Goal: Information Seeking & Learning: Learn about a topic

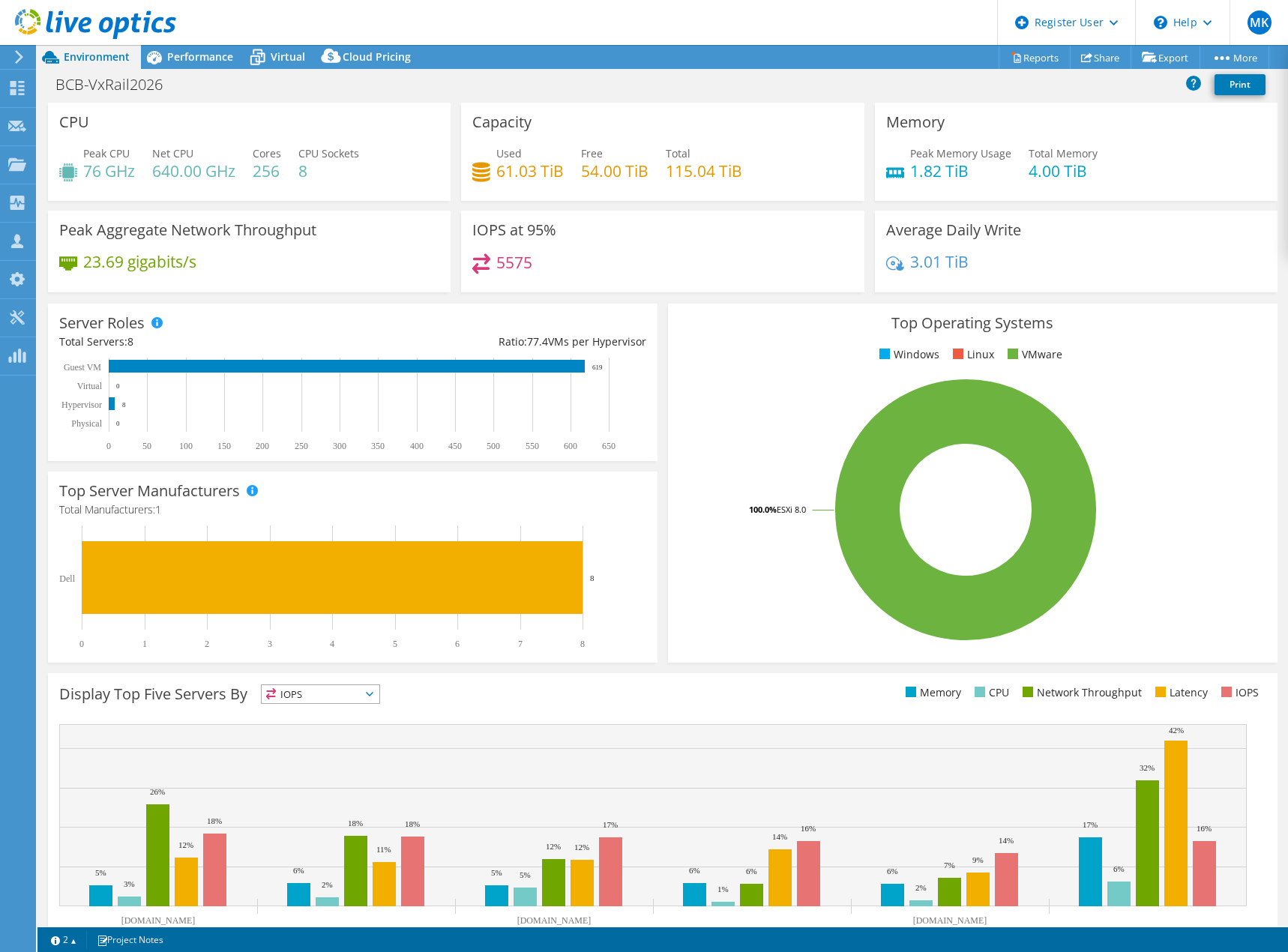
select select "EUFrankfurt"
select select "EUR"
click at [87, 21] on icon at bounding box center [95, 25] width 161 height 31
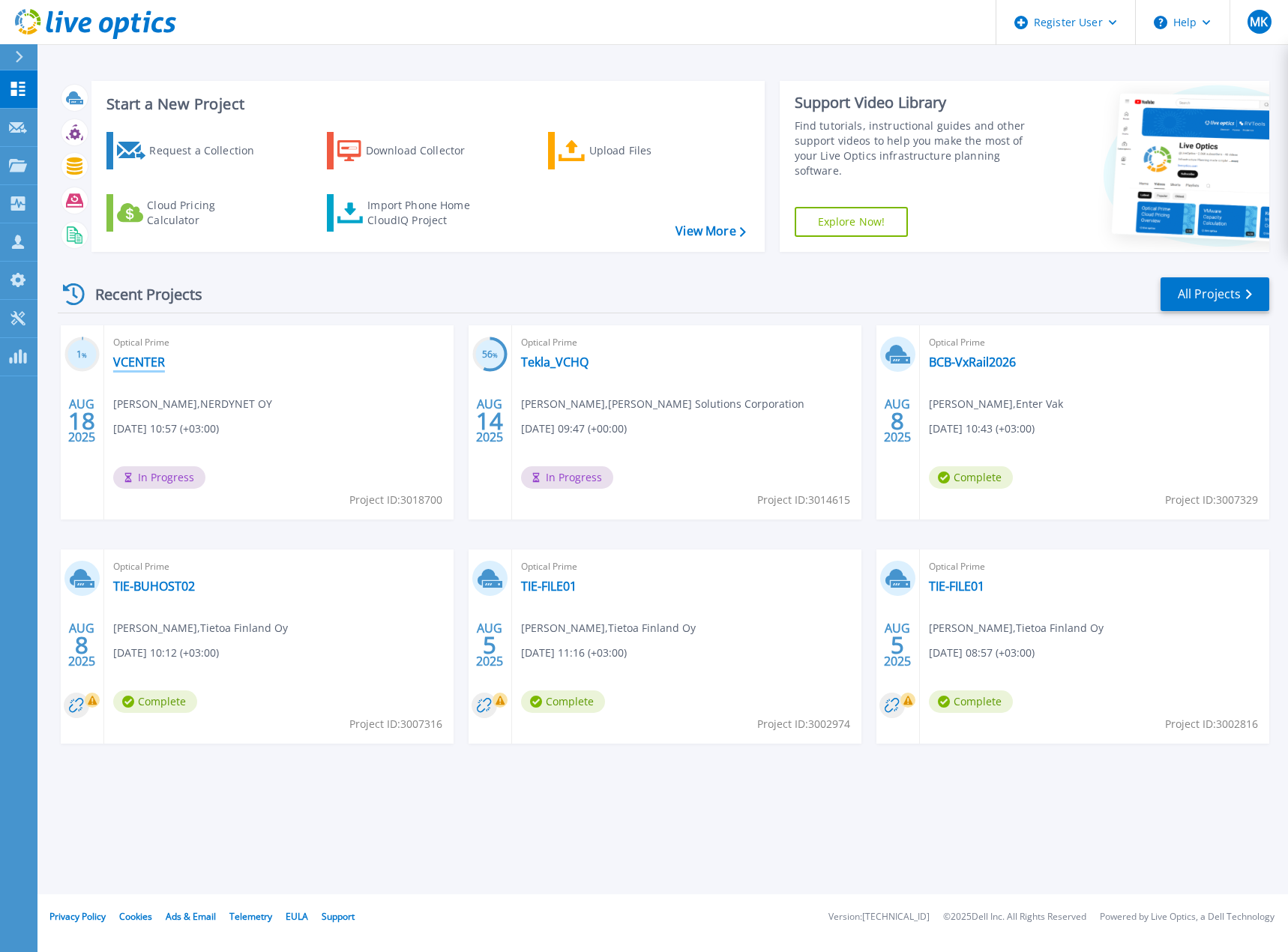
click at [135, 362] on link "VCENTER" at bounding box center [139, 362] width 52 height 15
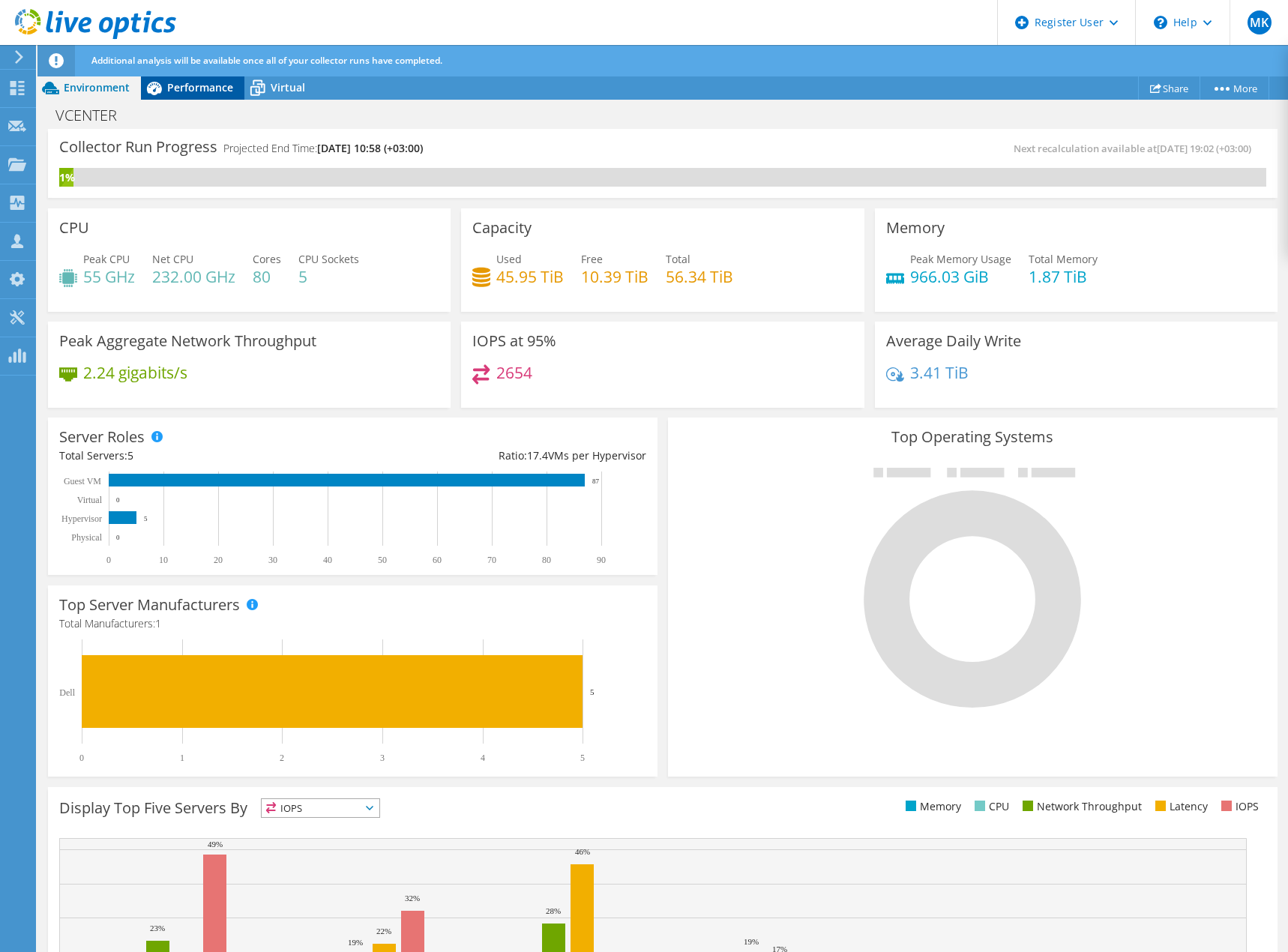
click at [193, 82] on span "Performance" at bounding box center [200, 88] width 66 height 15
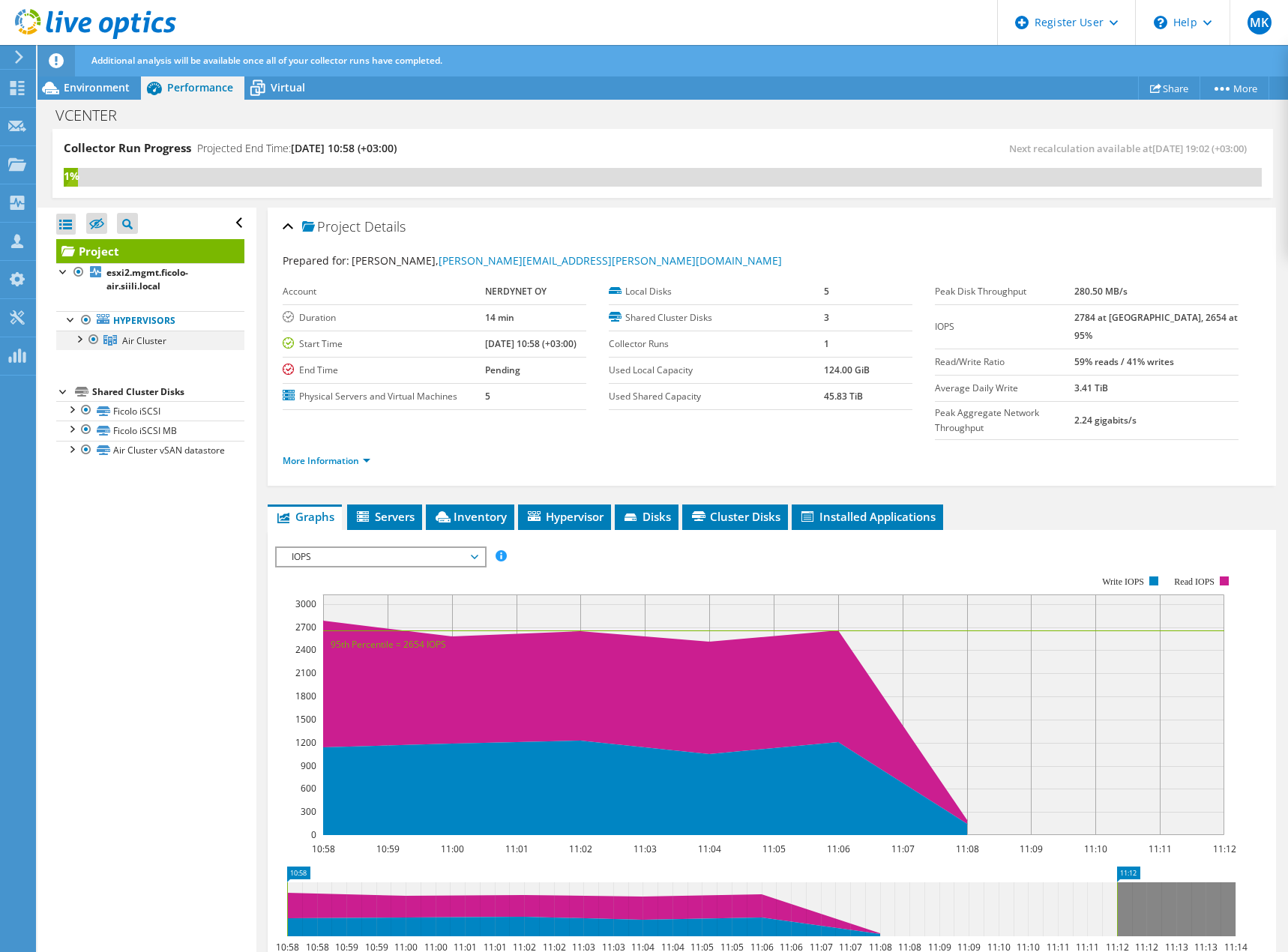
click at [78, 339] on div at bounding box center [79, 337] width 15 height 15
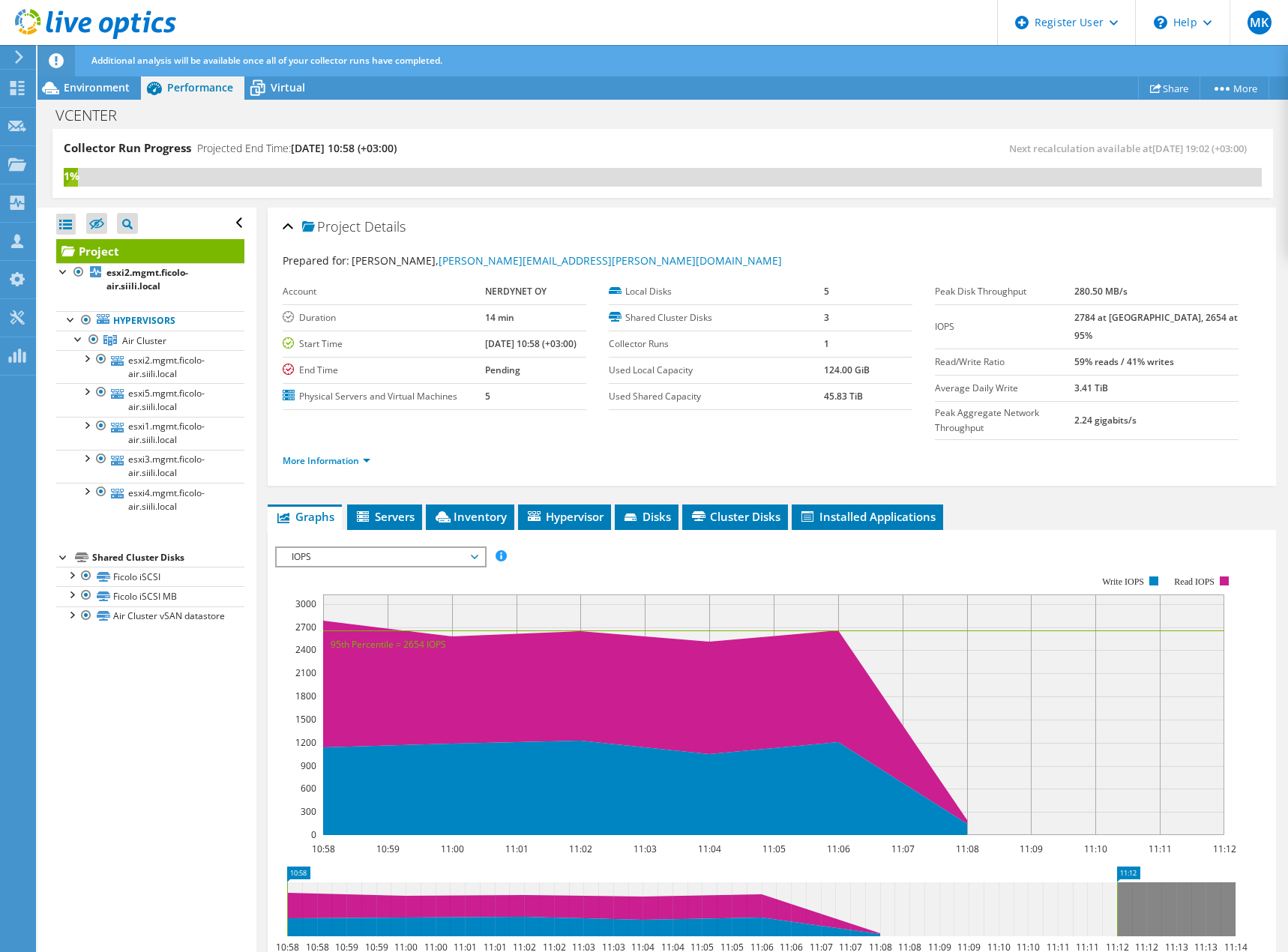
click at [90, 244] on link "Project" at bounding box center [150, 251] width 188 height 24
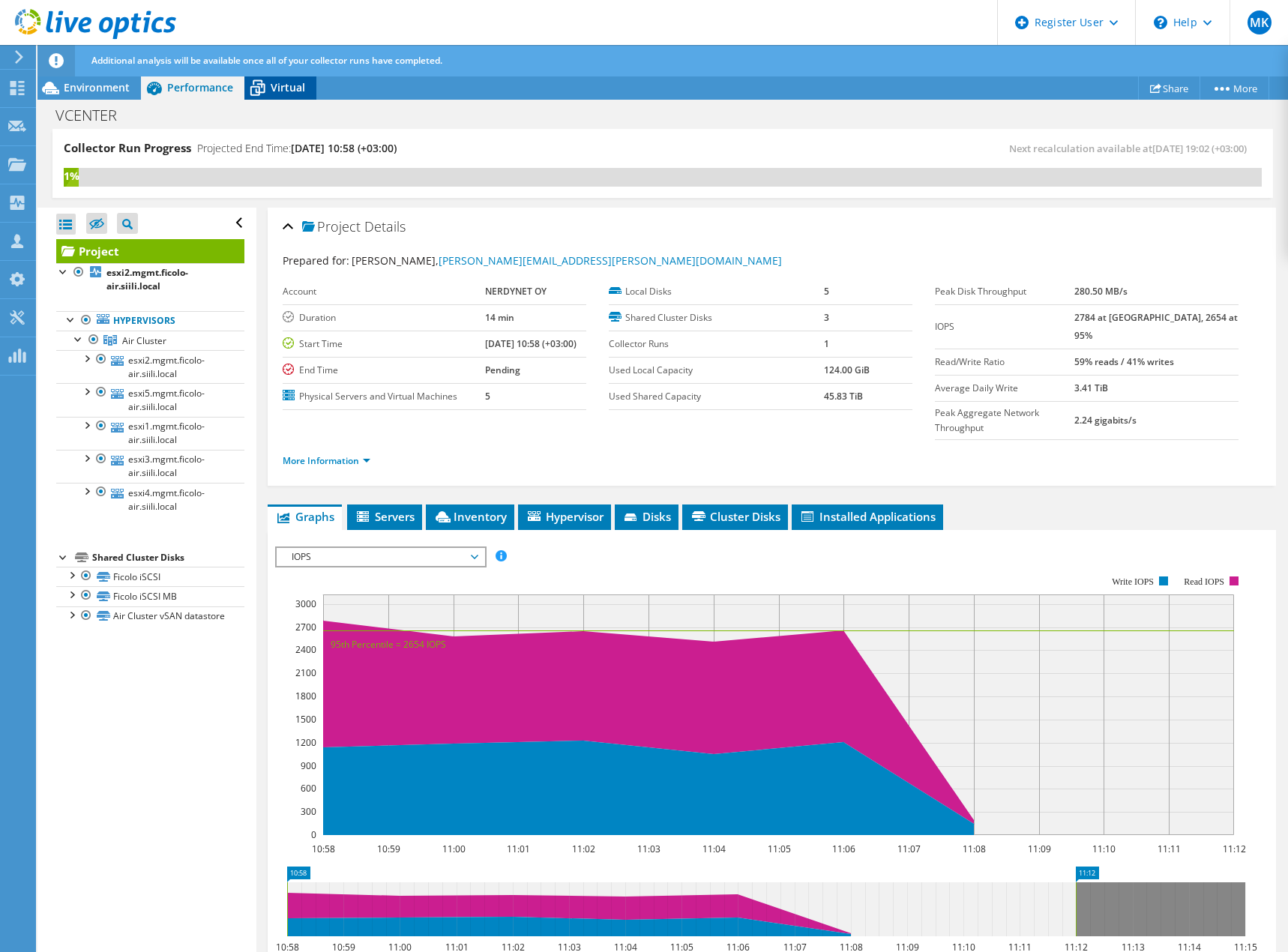
click at [292, 83] on span "Virtual" at bounding box center [288, 88] width 35 height 15
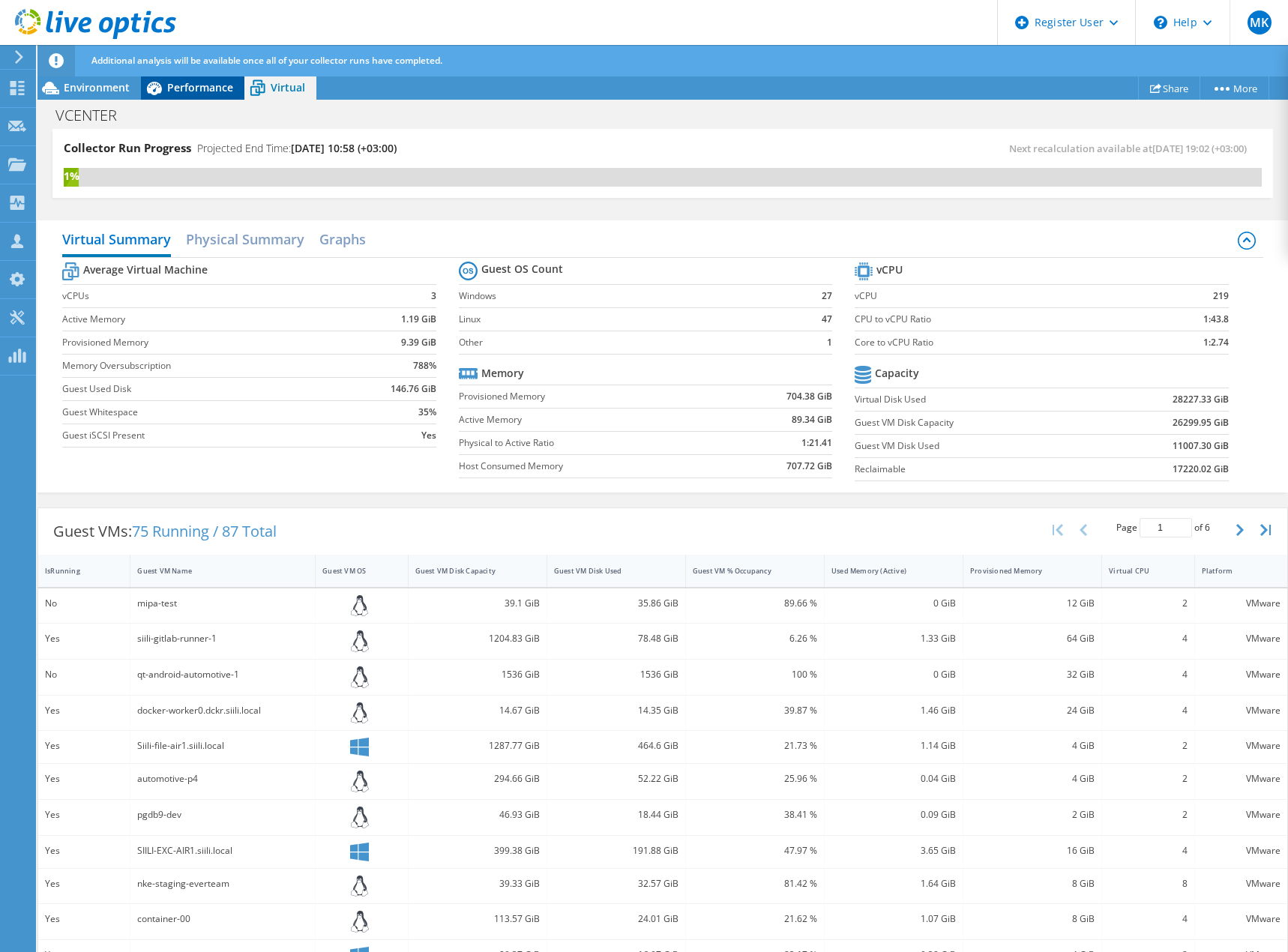
click at [208, 86] on span "Performance" at bounding box center [200, 88] width 66 height 15
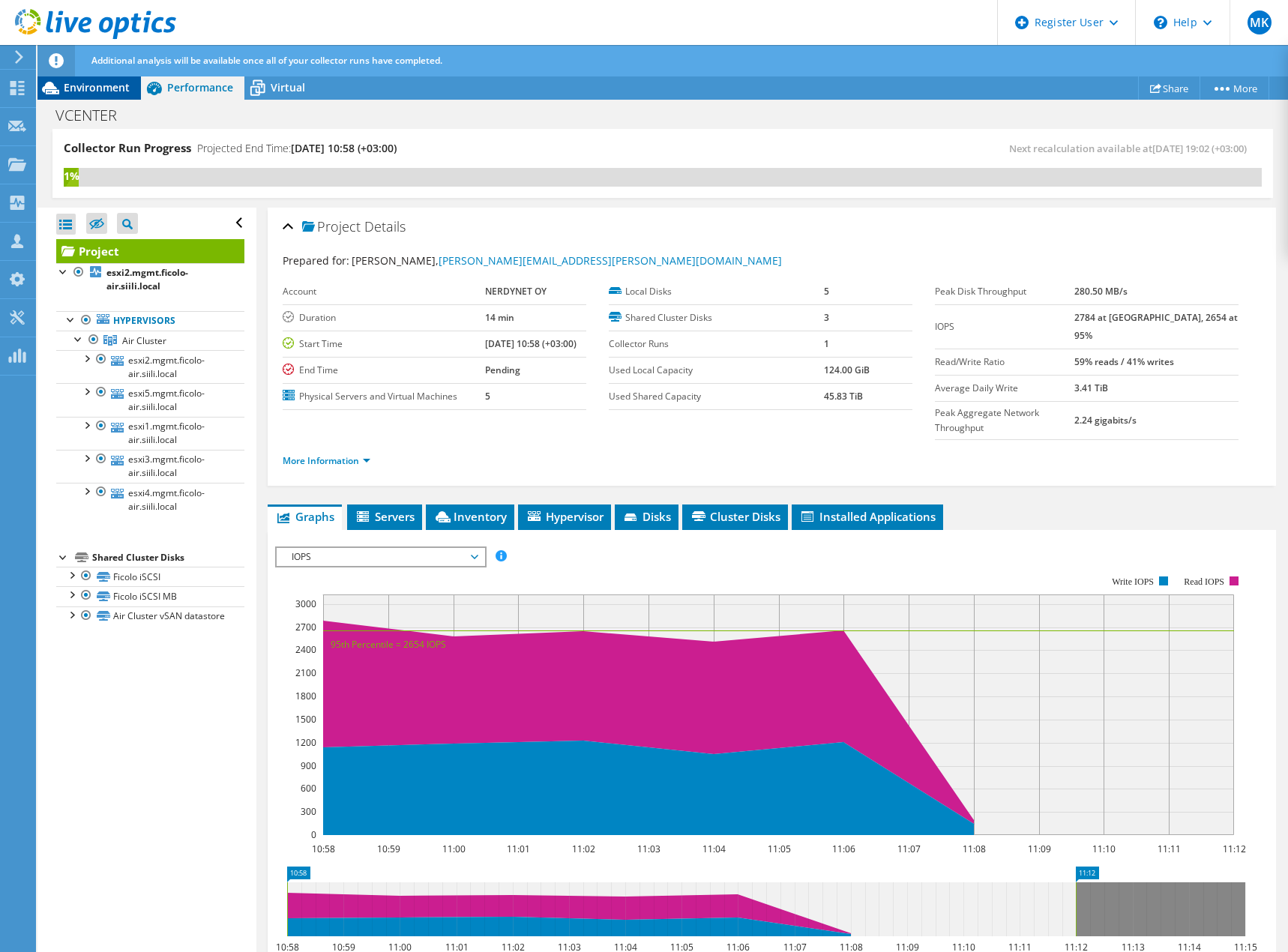
click at [93, 85] on span "Environment" at bounding box center [97, 88] width 66 height 15
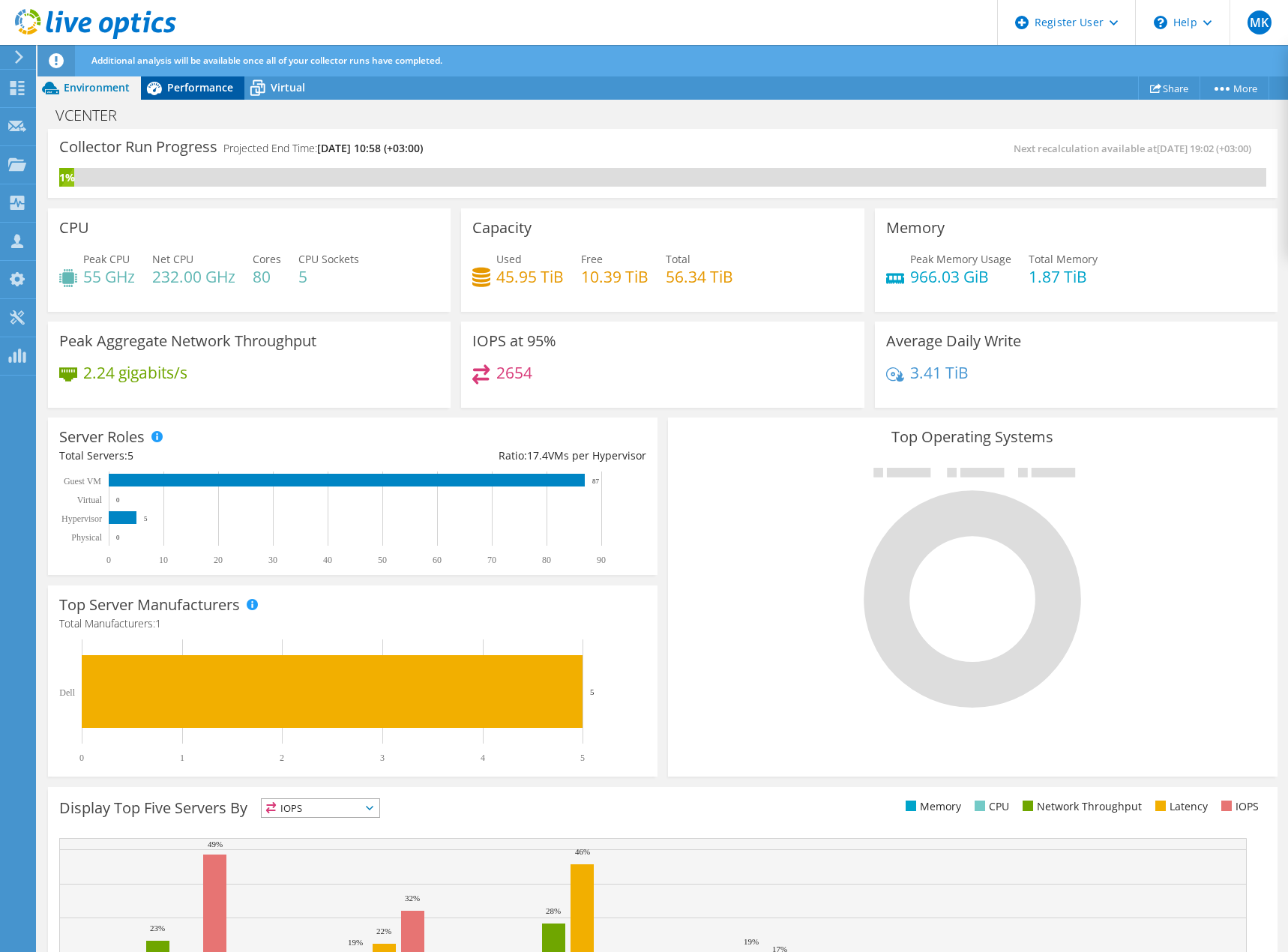
click at [182, 80] on span "Performance" at bounding box center [200, 88] width 66 height 15
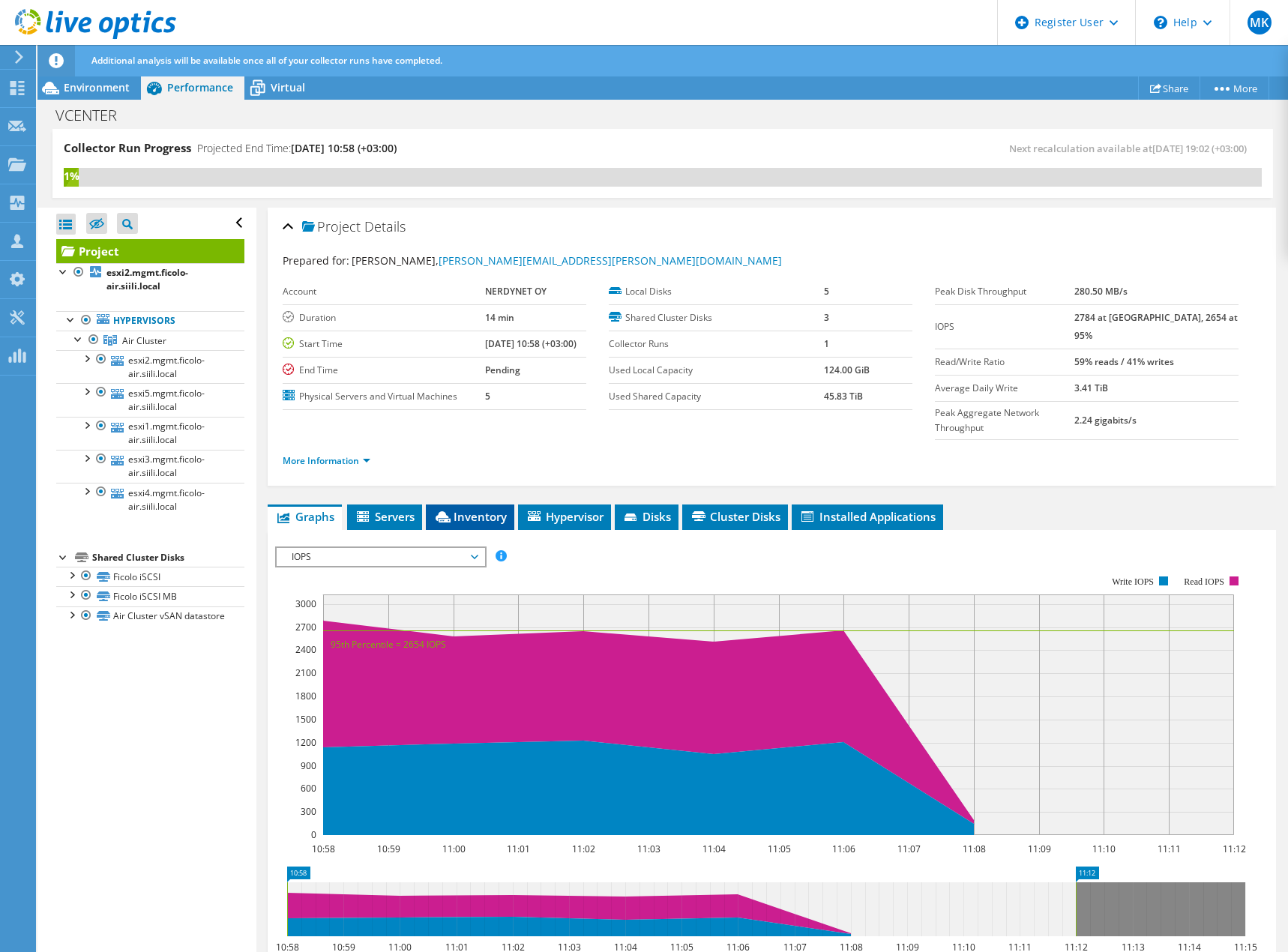
click at [488, 509] on span "Inventory" at bounding box center [470, 517] width 73 height 15
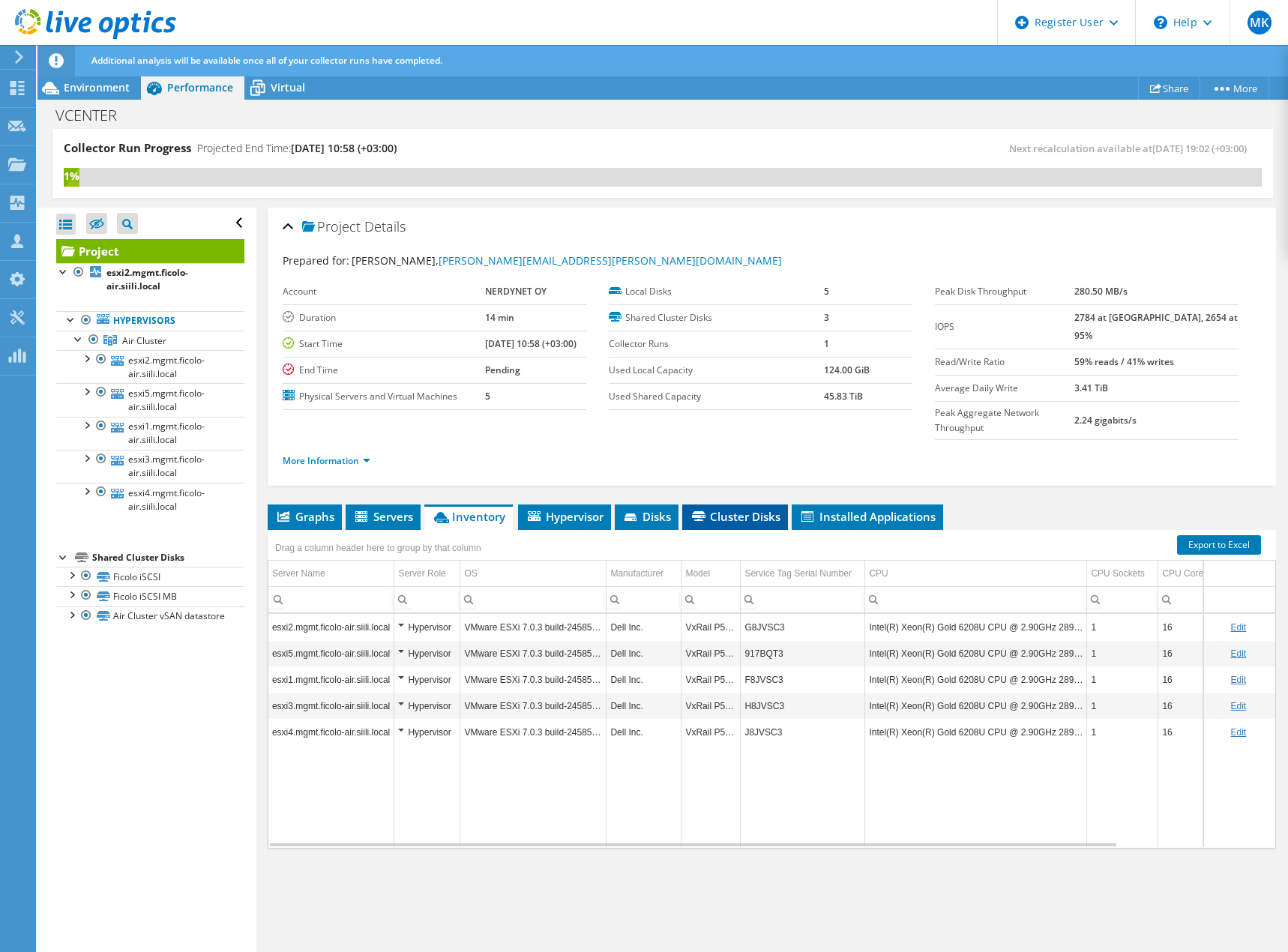
click at [735, 509] on span "Cluster Disks" at bounding box center [735, 517] width 91 height 15
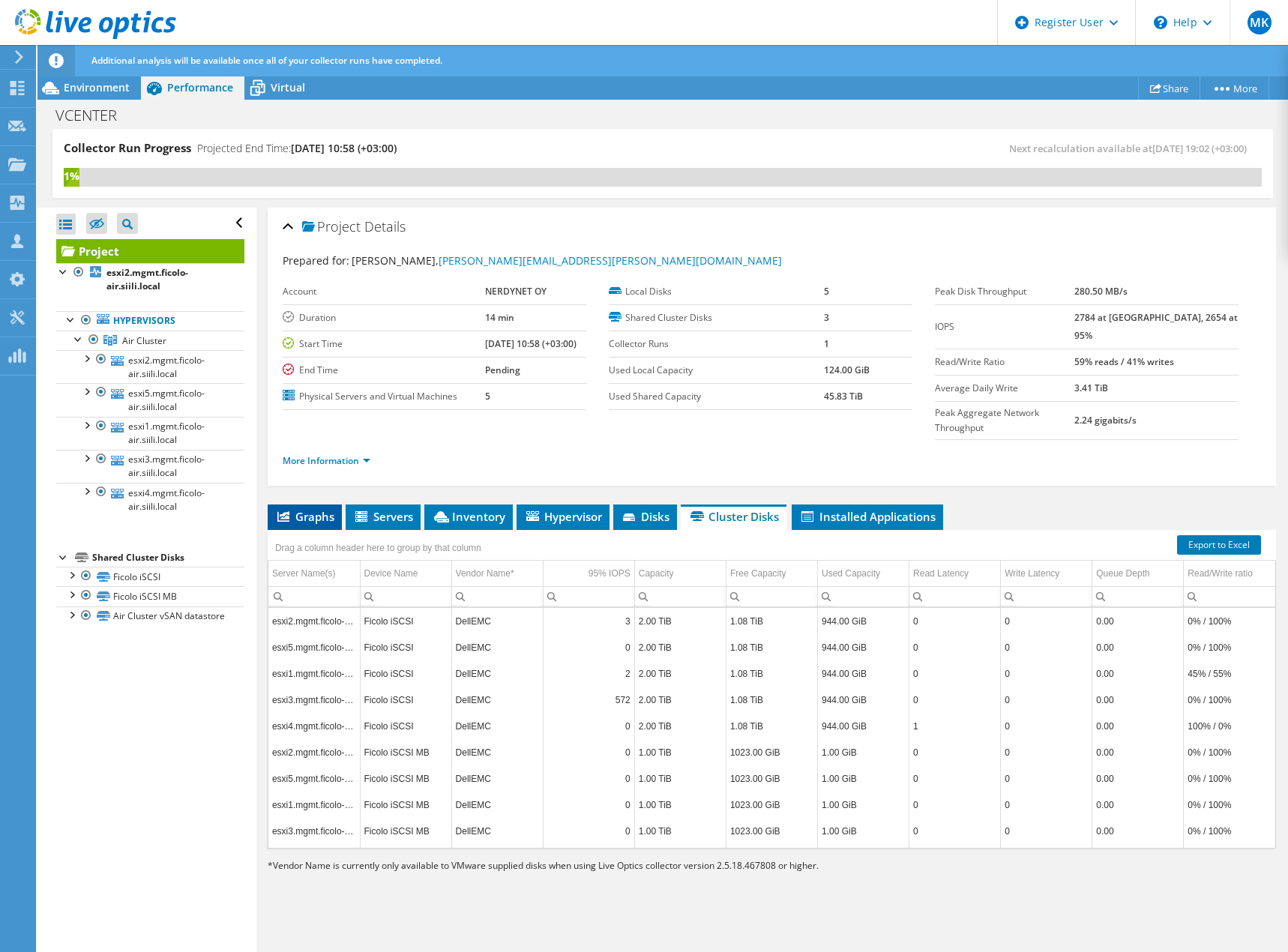
click at [314, 509] on span "Graphs" at bounding box center [305, 517] width 59 height 15
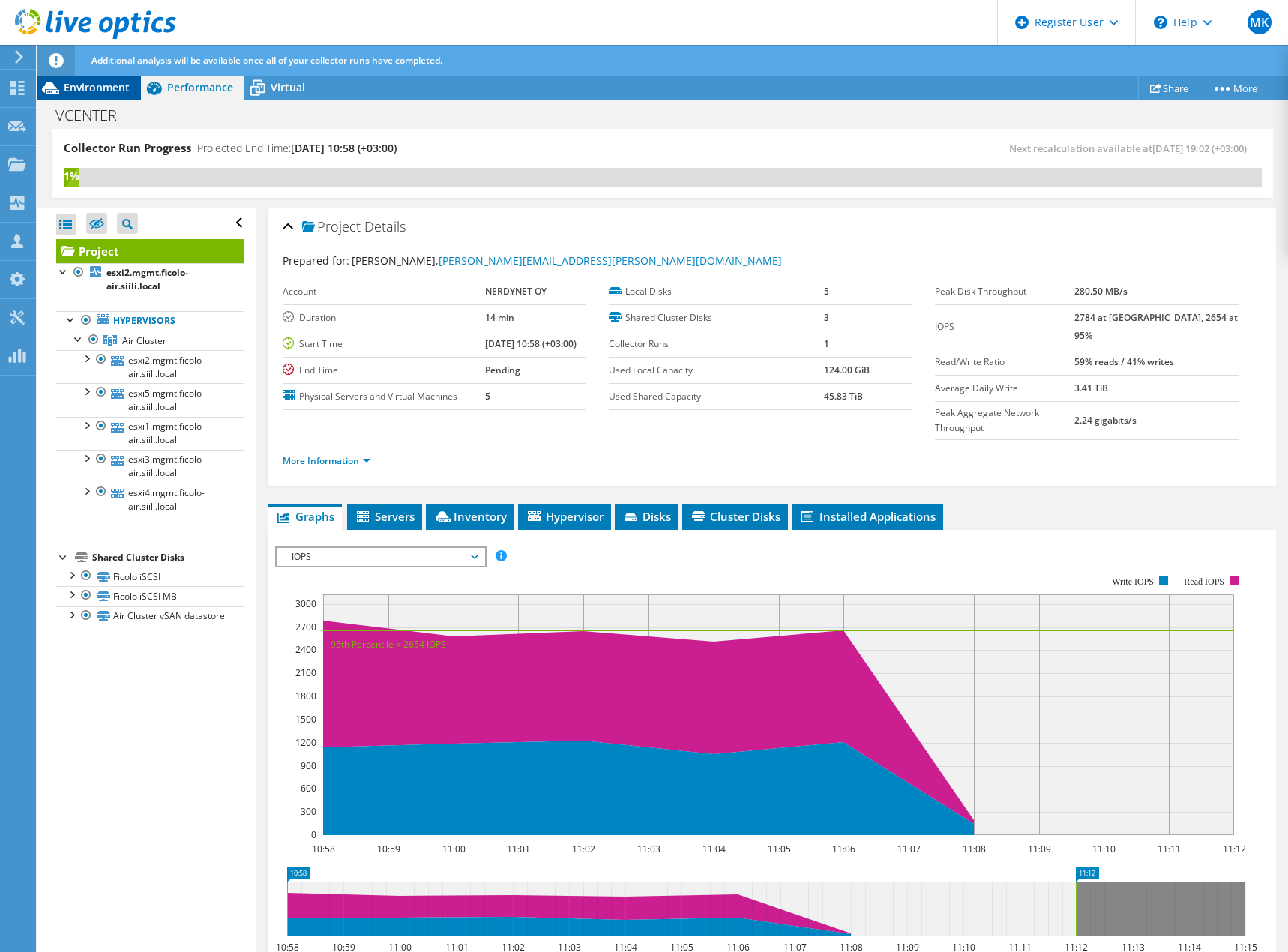
click at [81, 83] on span "Environment" at bounding box center [97, 88] width 66 height 15
